Goal: Information Seeking & Learning: Find specific fact

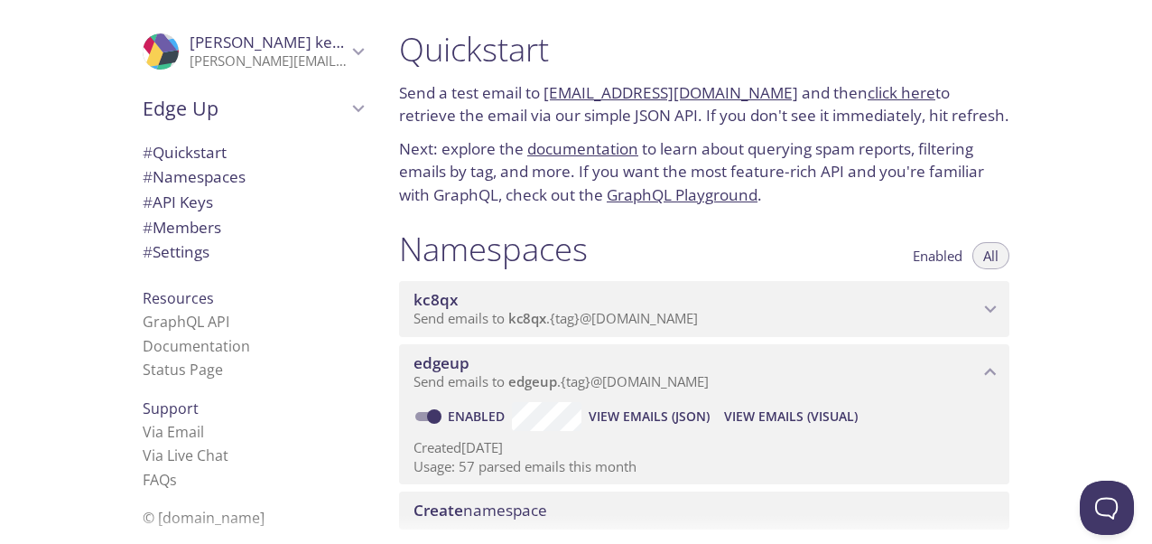
scroll to position [184, 0]
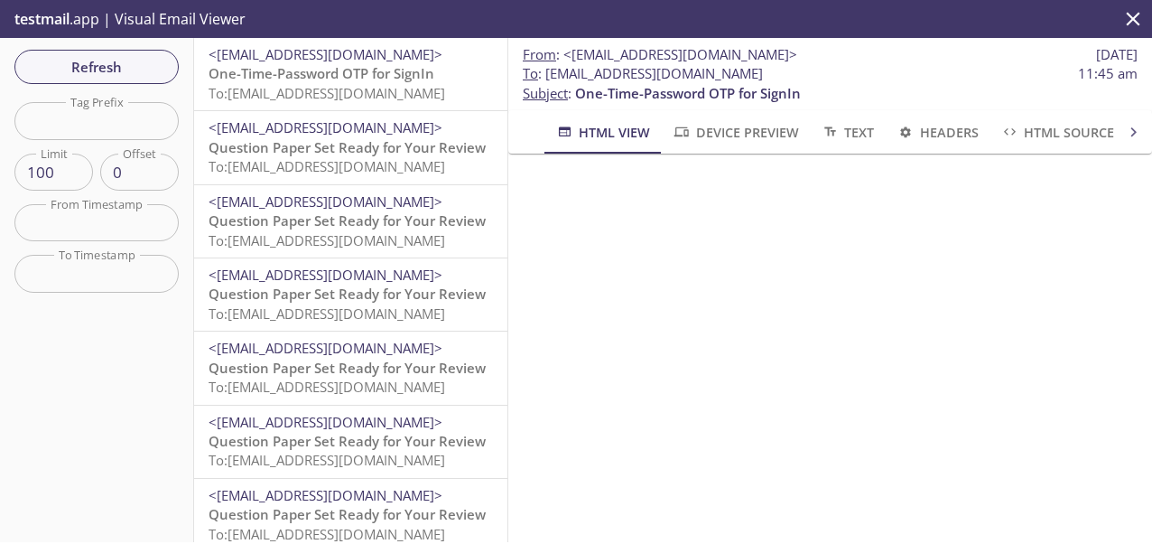
scroll to position [246, 0]
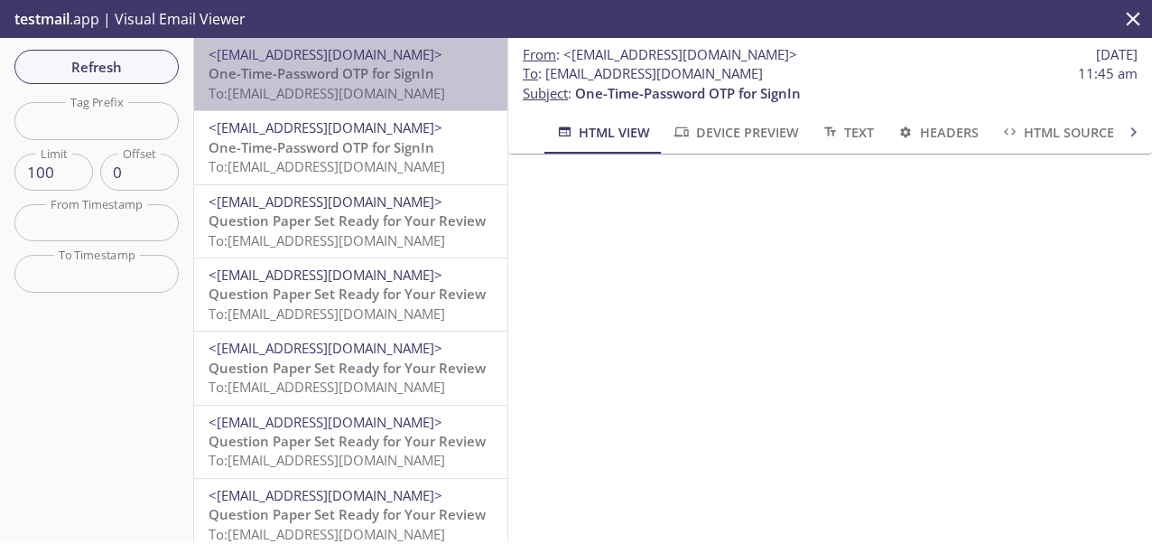
click at [361, 80] on span "One-Time-Password OTP for SignIn" at bounding box center [322, 73] width 226 height 18
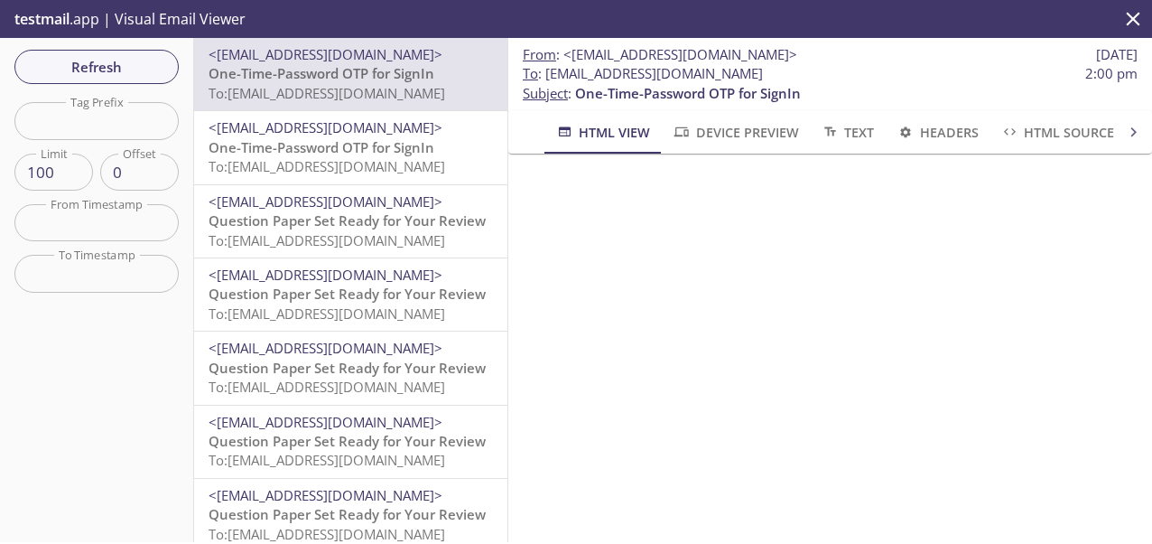
scroll to position [276, 0]
